Goal: Find specific page/section: Find specific page/section

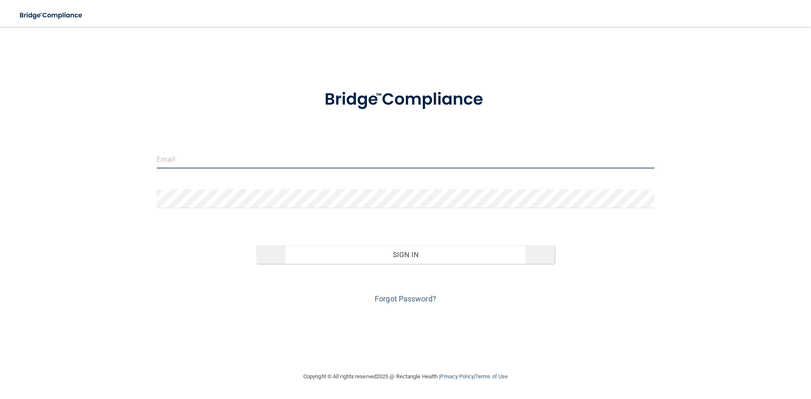
type input "[EMAIL_ADDRESS][DOMAIN_NAME]"
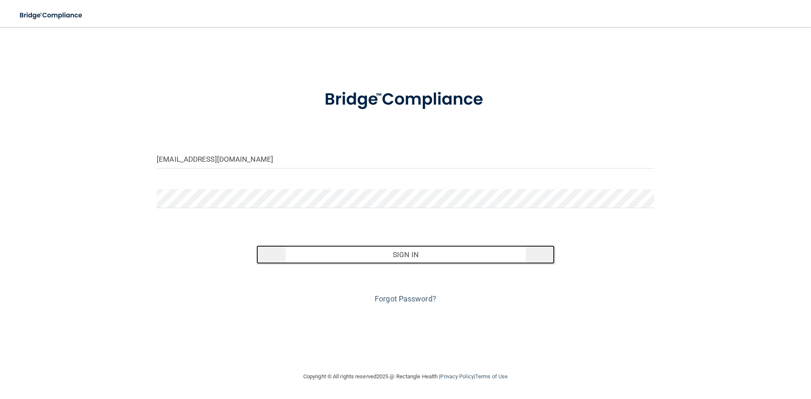
click at [366, 253] on button "Sign In" at bounding box center [405, 254] width 298 height 19
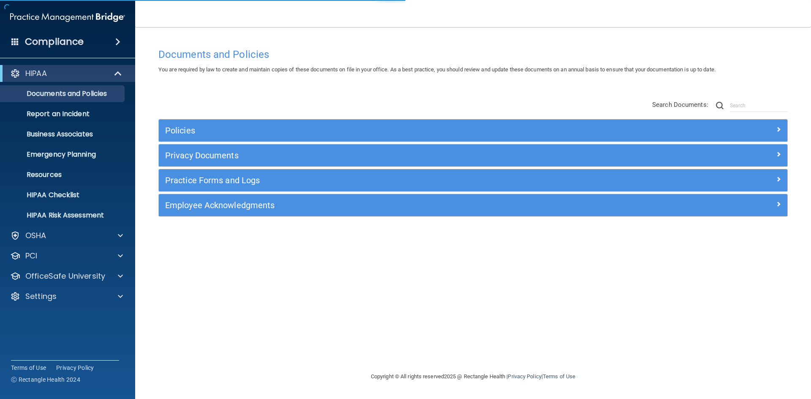
click at [105, 34] on div "Compliance" at bounding box center [67, 42] width 135 height 19
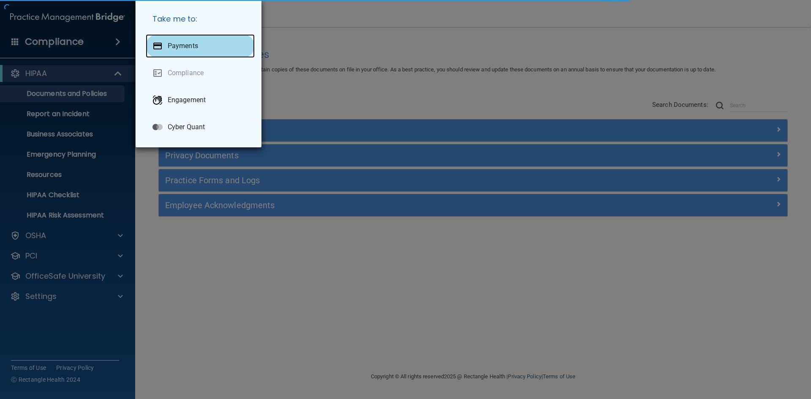
click at [196, 44] on p "Payments" at bounding box center [183, 46] width 30 height 8
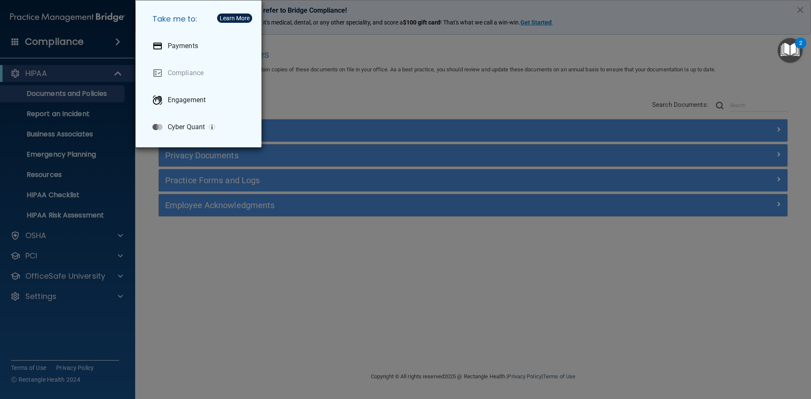
click at [295, 54] on div "Take me to: Payments Compliance Engagement Cyber Quant" at bounding box center [405, 199] width 811 height 399
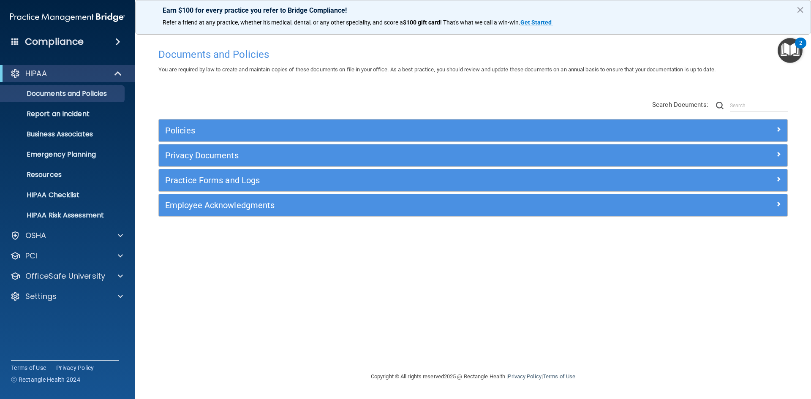
click at [98, 37] on div "Compliance" at bounding box center [67, 42] width 135 height 19
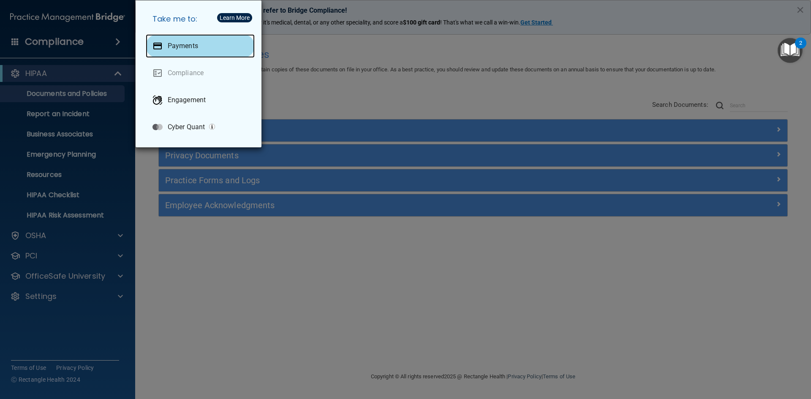
click at [168, 49] on p "Payments" at bounding box center [183, 46] width 30 height 8
